Goal: Information Seeking & Learning: Learn about a topic

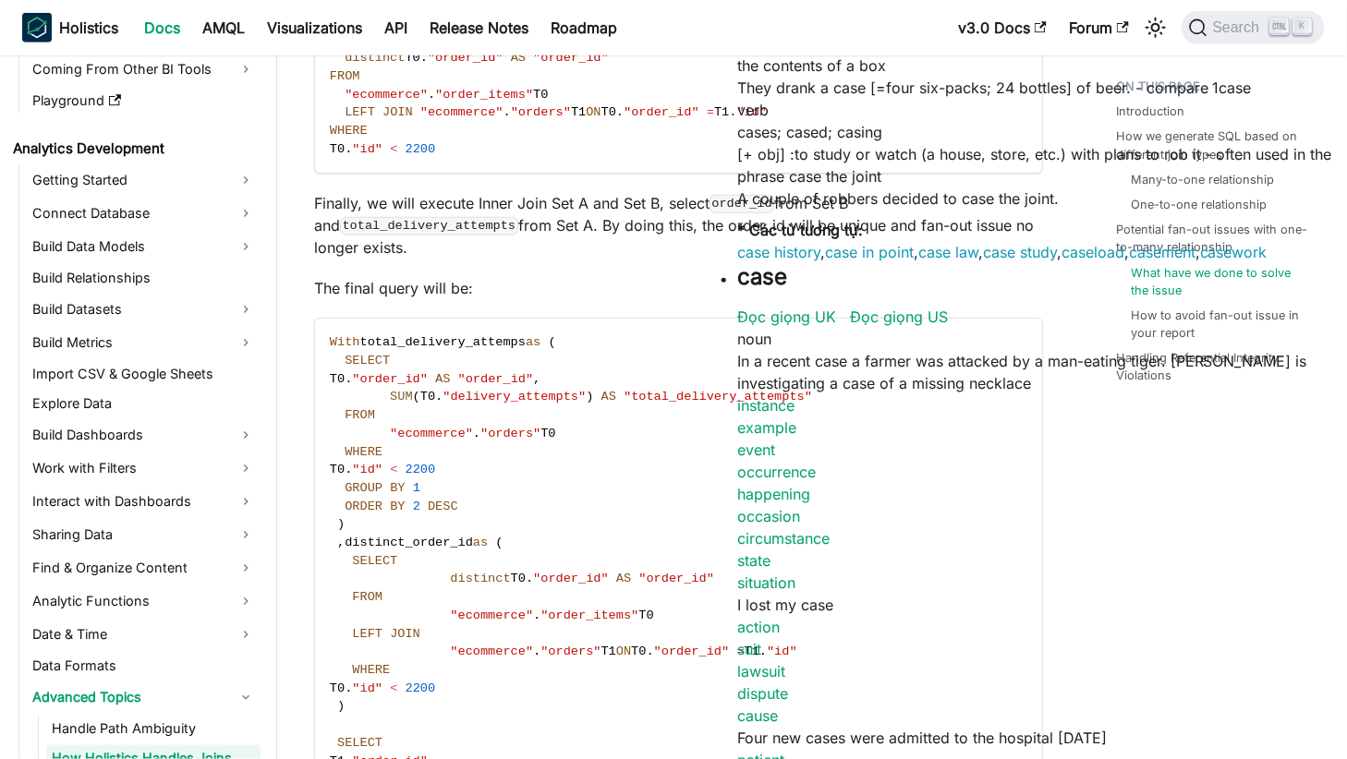
scroll to position [208, 0]
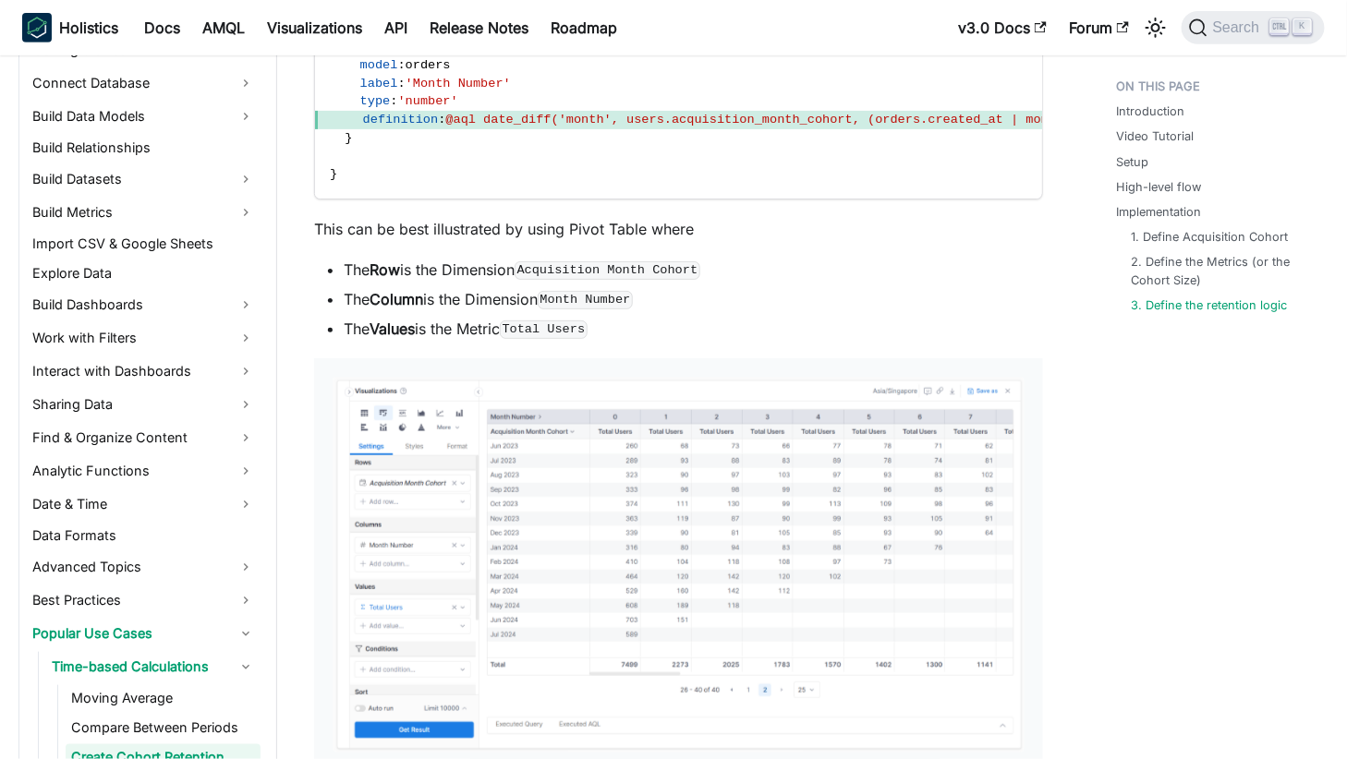
scroll to position [5207, 0]
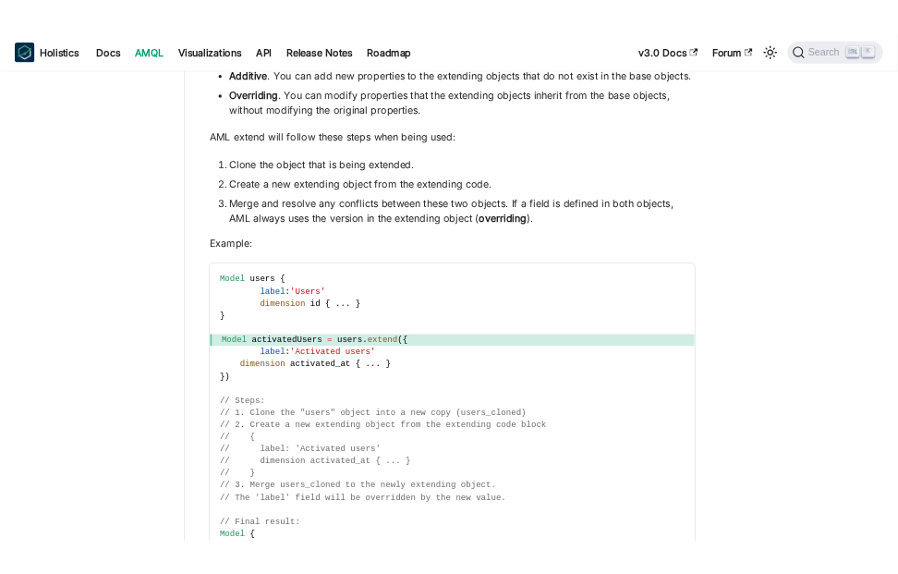
scroll to position [924, 0]
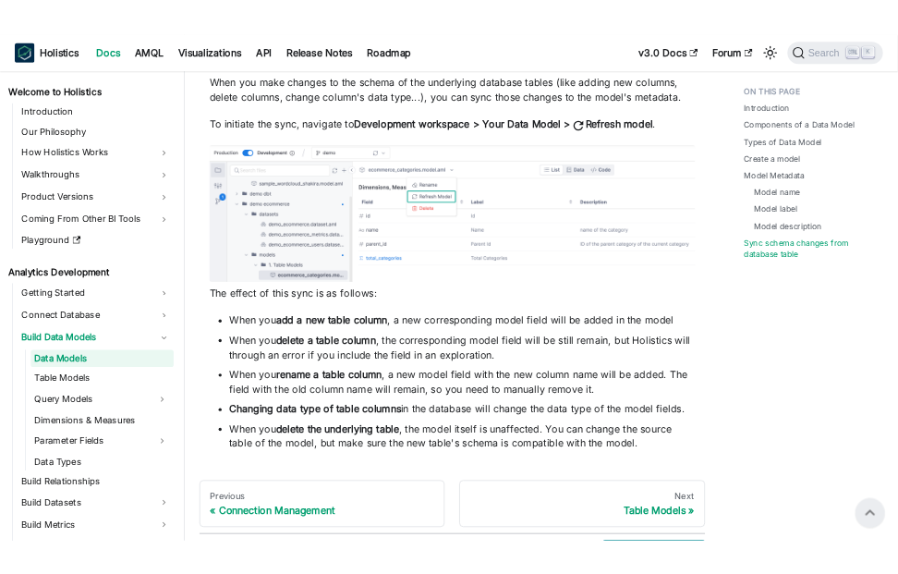
scroll to position [5363, 0]
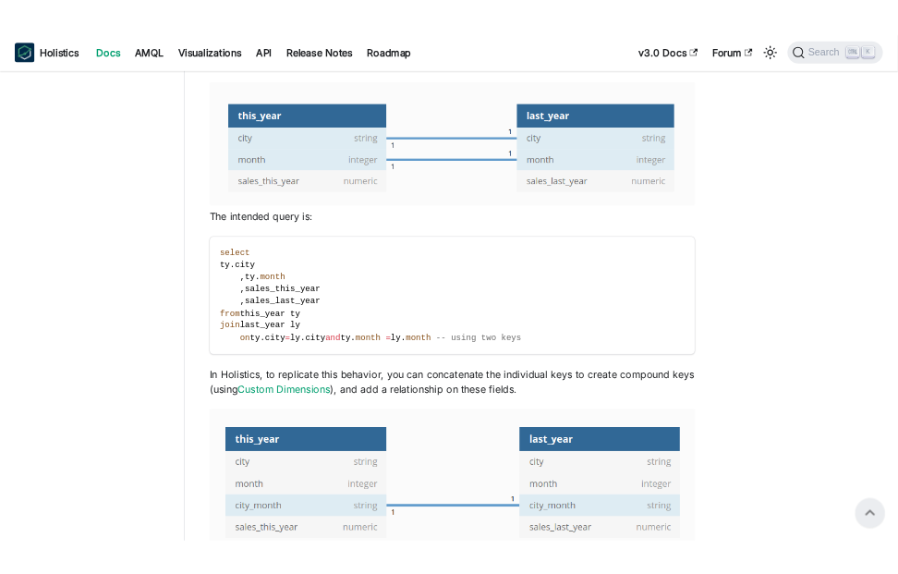
scroll to position [2864, 0]
